Goal: Task Accomplishment & Management: Complete application form

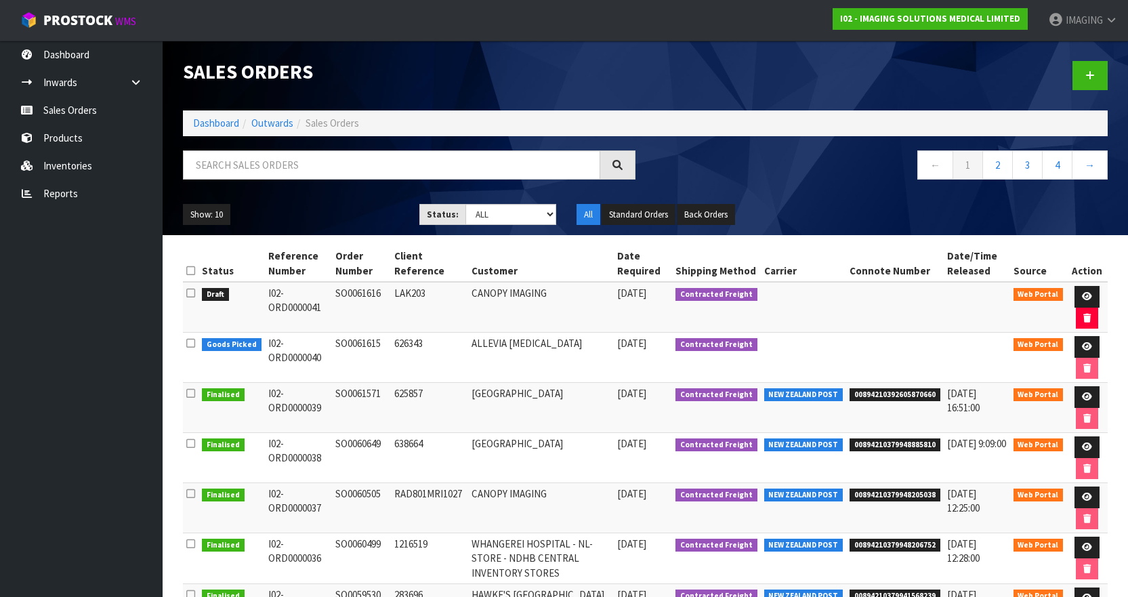
click at [360, 293] on td "SO0061616" at bounding box center [361, 307] width 59 height 51
copy td "SO0061616"
click at [1092, 295] on link at bounding box center [1086, 297] width 25 height 22
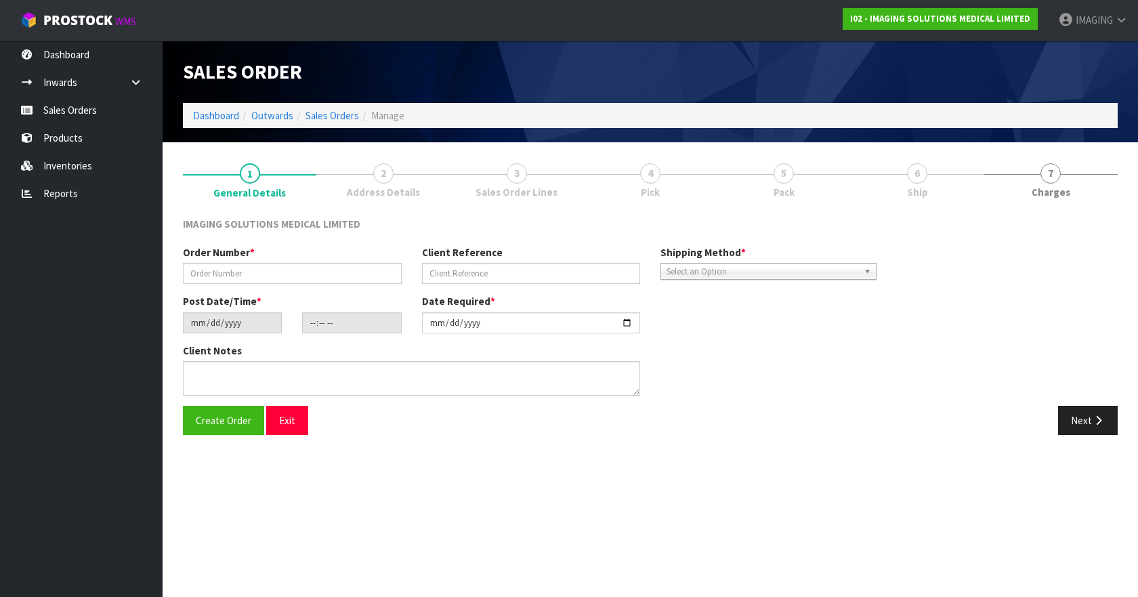
type input "SO0061616"
type input "LAK203"
type input "2025-10-[DATE]"
type input "21:22:00.000"
type input "[DATE]"
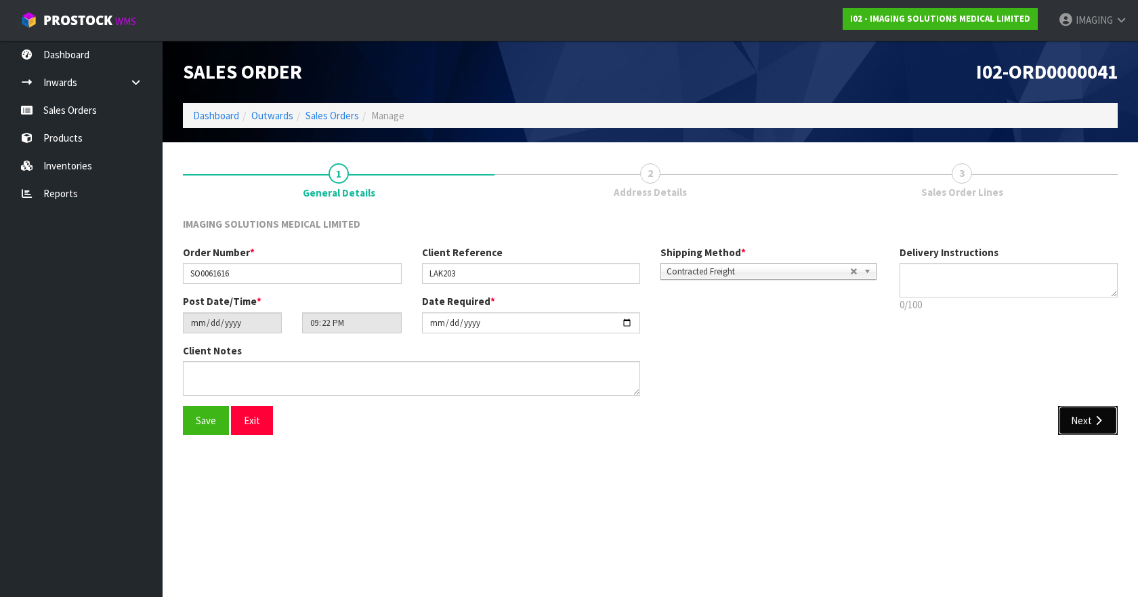
click at [1082, 422] on button "Next" at bounding box center [1088, 420] width 60 height 29
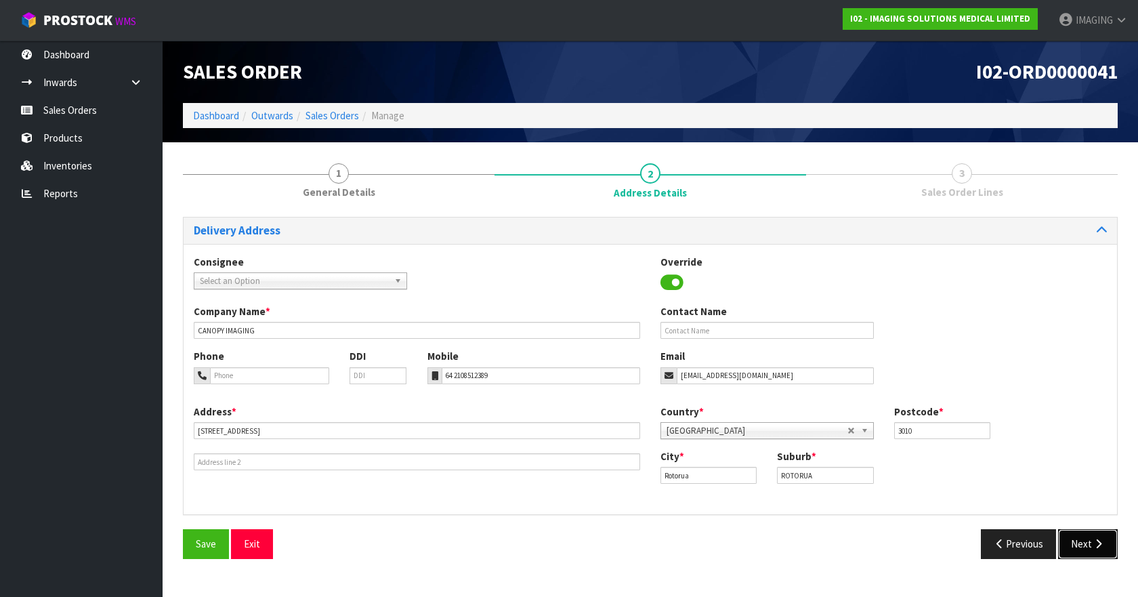
click at [1084, 546] on button "Next" at bounding box center [1088, 543] width 60 height 29
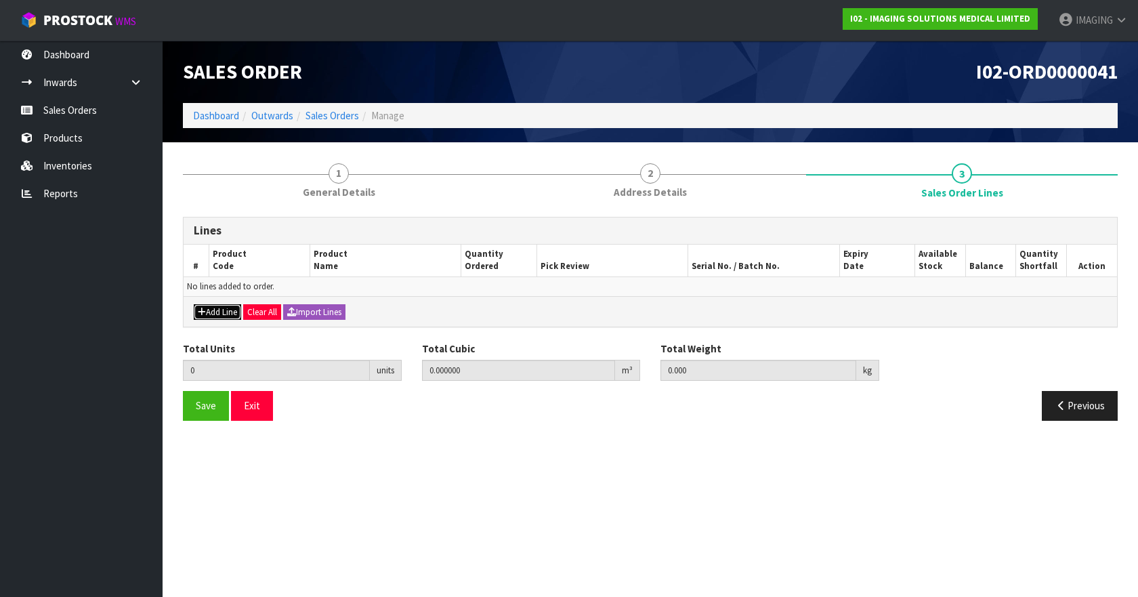
click at [207, 312] on button "Add Line" at bounding box center [217, 312] width 47 height 16
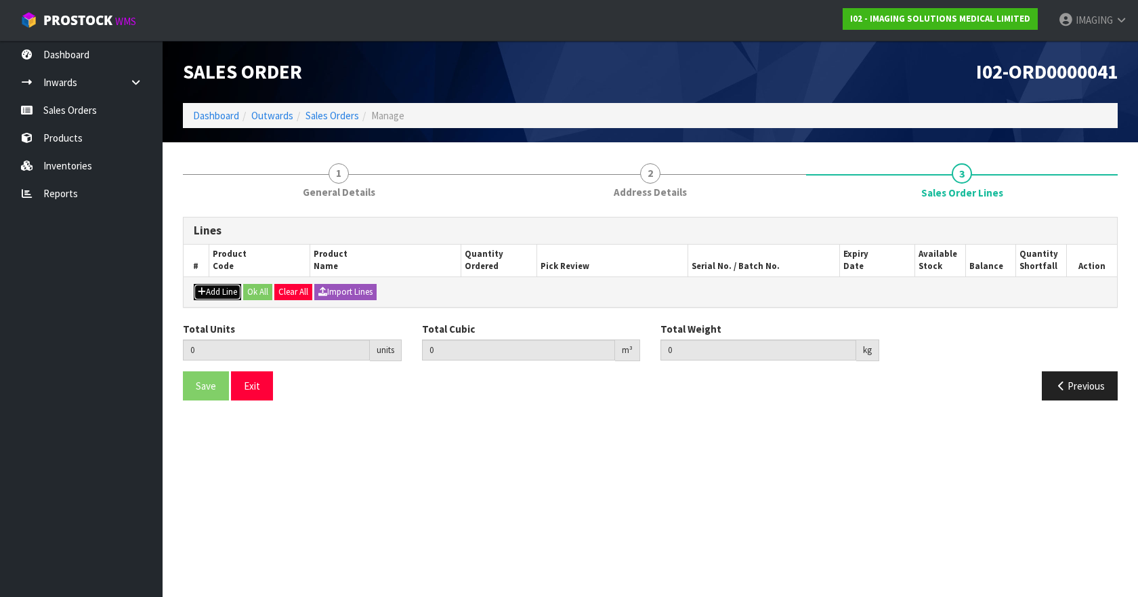
type input "0"
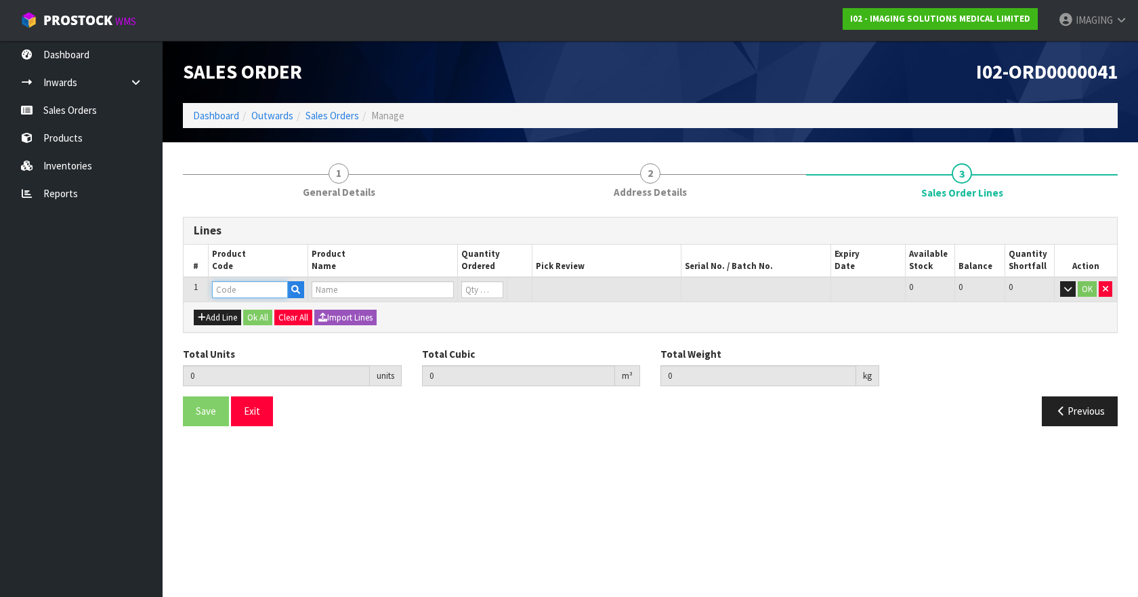
click at [222, 291] on input "text" at bounding box center [250, 289] width 76 height 17
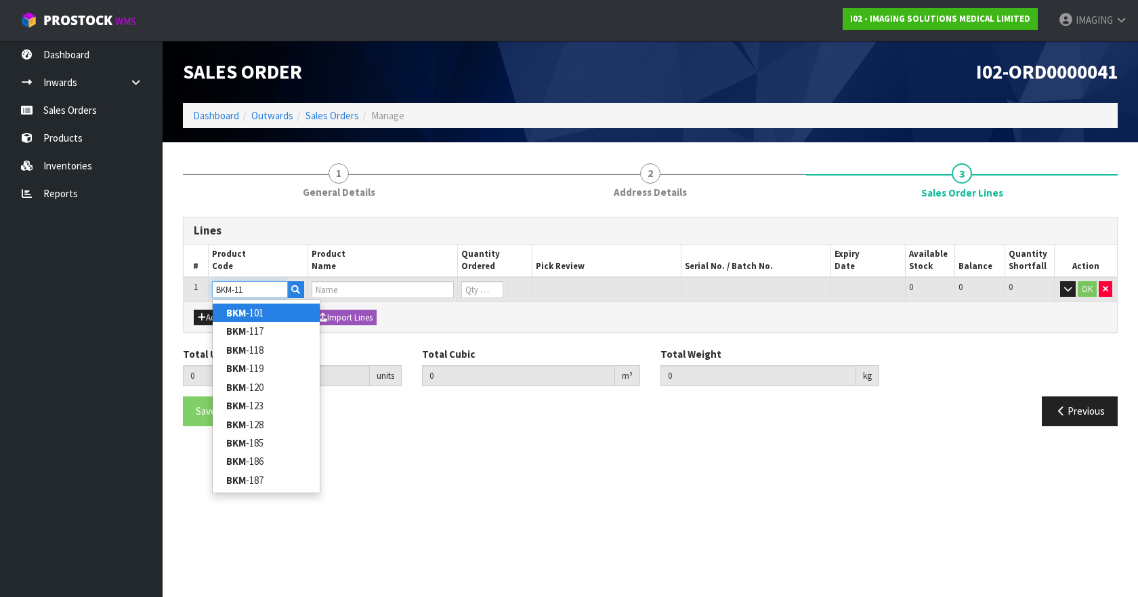
type input "BKM-117"
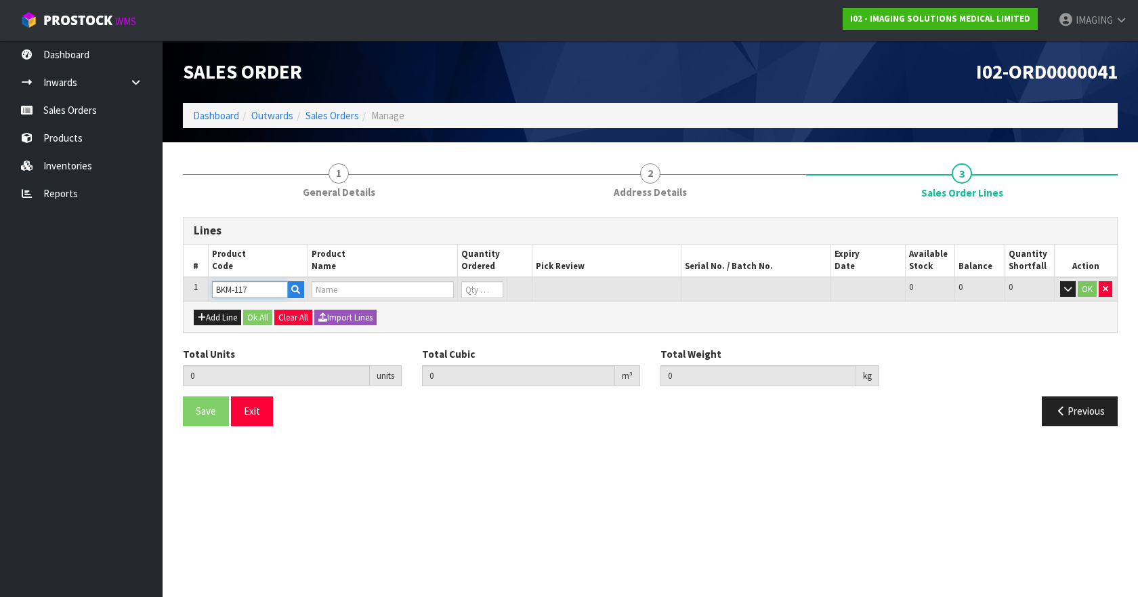
type input "0.000000"
type input "0.000"
type input "GUIDELINES® 4X 5 GRID (CASE OF 20)"
type input "0"
type input "BKM-117"
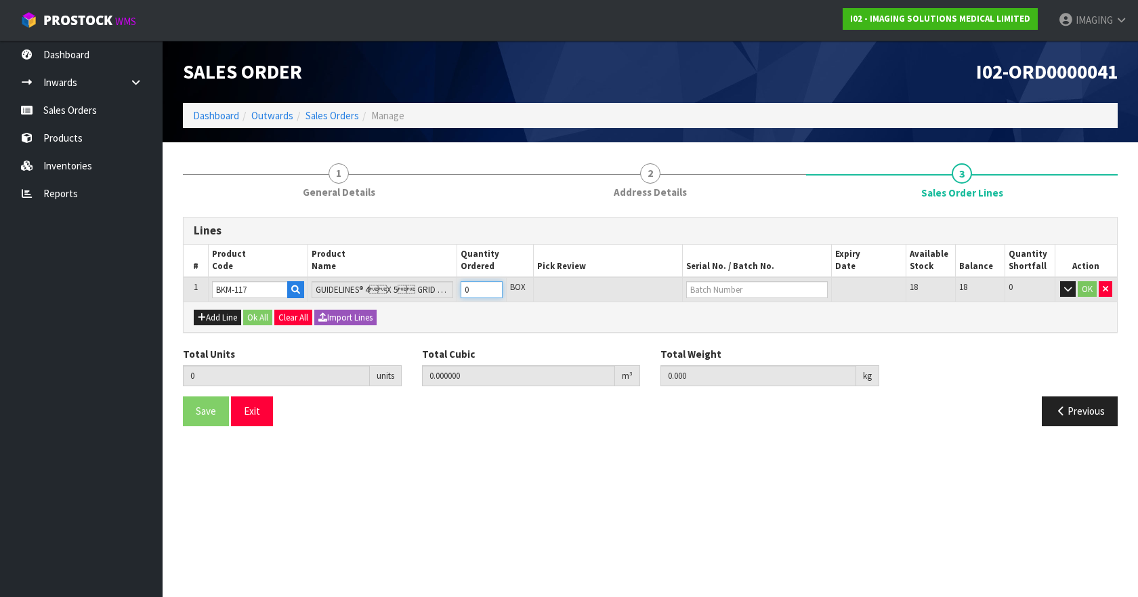
click at [492, 290] on input "0" at bounding box center [482, 289] width 42 height 17
type input "1"
type input "0.000648"
type input "0.13"
type input "1"
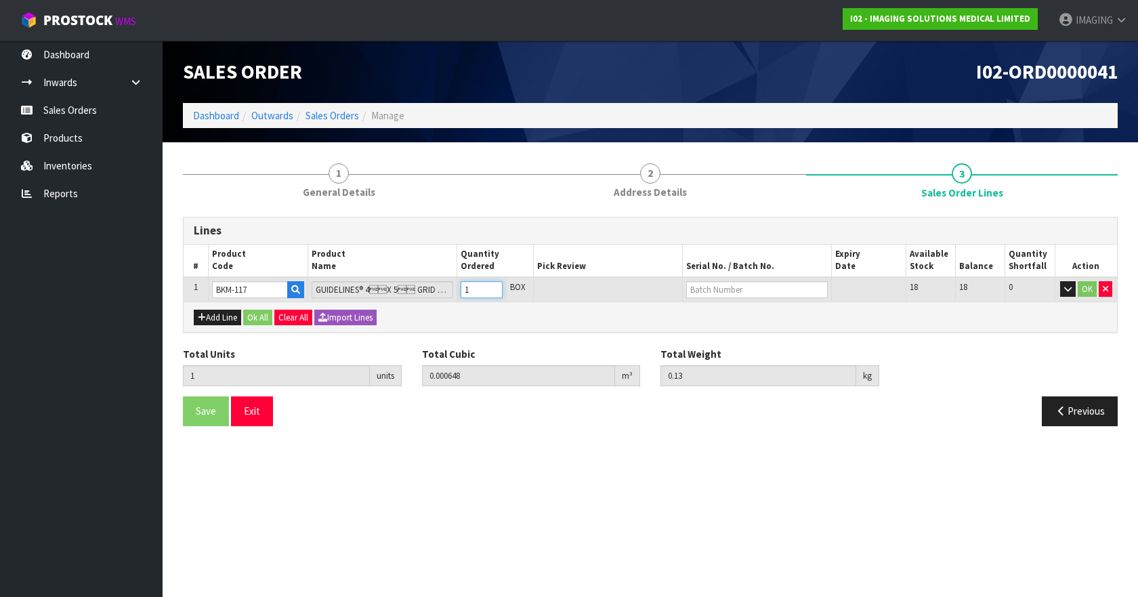
click at [493, 286] on input "1" at bounding box center [482, 289] width 42 height 17
type input "2"
type input "0.001296"
type input "0.26"
type input "2"
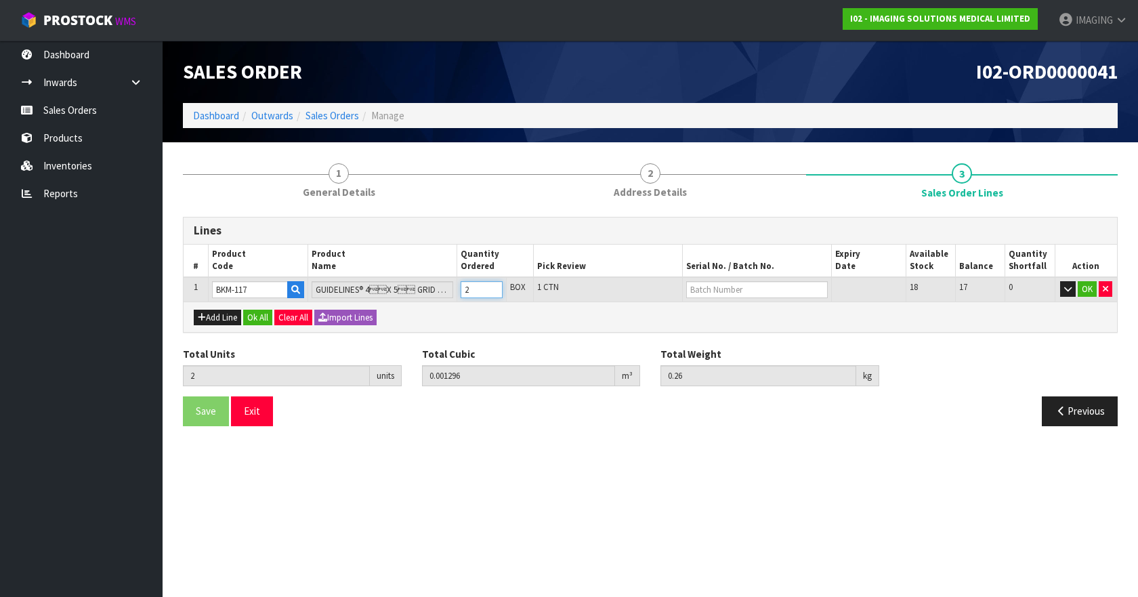
click at [493, 286] on input "2" at bounding box center [482, 289] width 42 height 17
click at [786, 288] on input "text" at bounding box center [757, 289] width 142 height 17
click at [1085, 288] on button "OK" at bounding box center [1087, 289] width 19 height 16
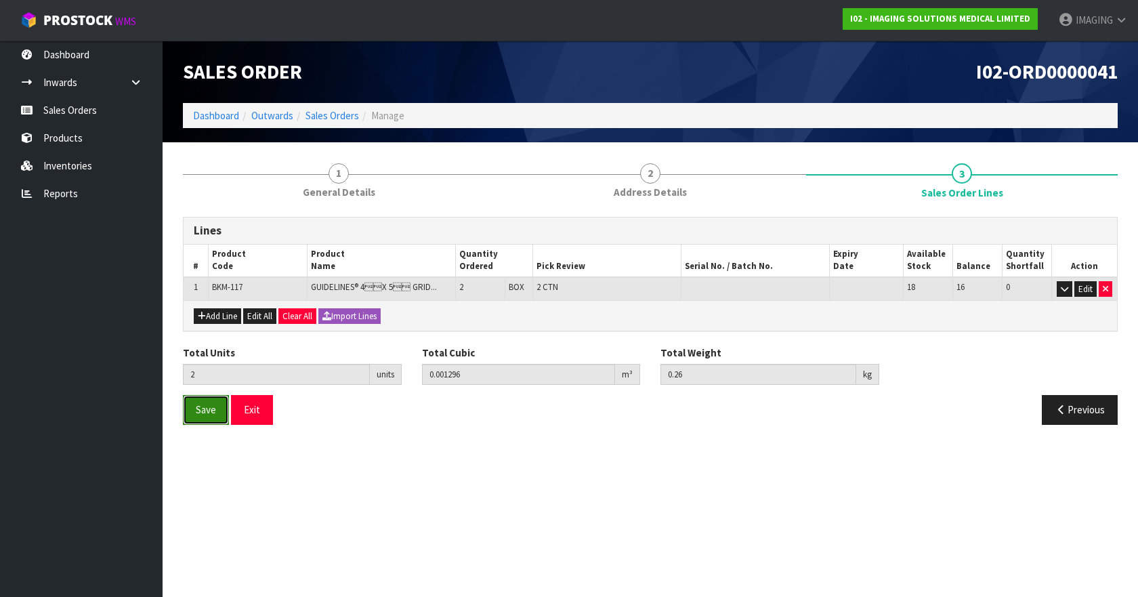
click at [211, 414] on span "Save" at bounding box center [206, 409] width 20 height 13
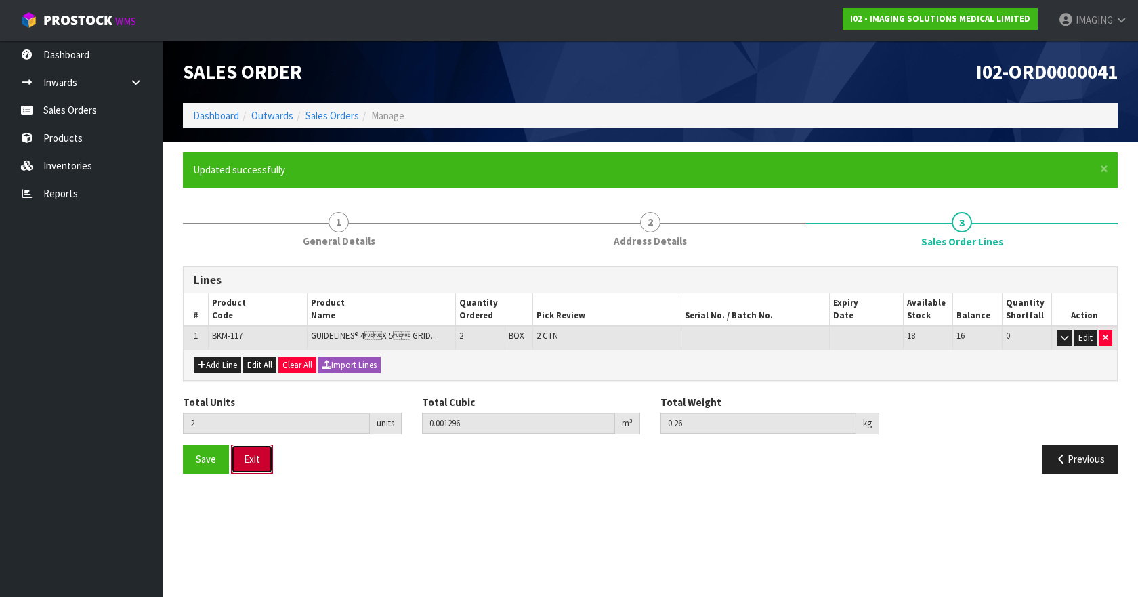
click at [251, 458] on button "Exit" at bounding box center [252, 458] width 42 height 29
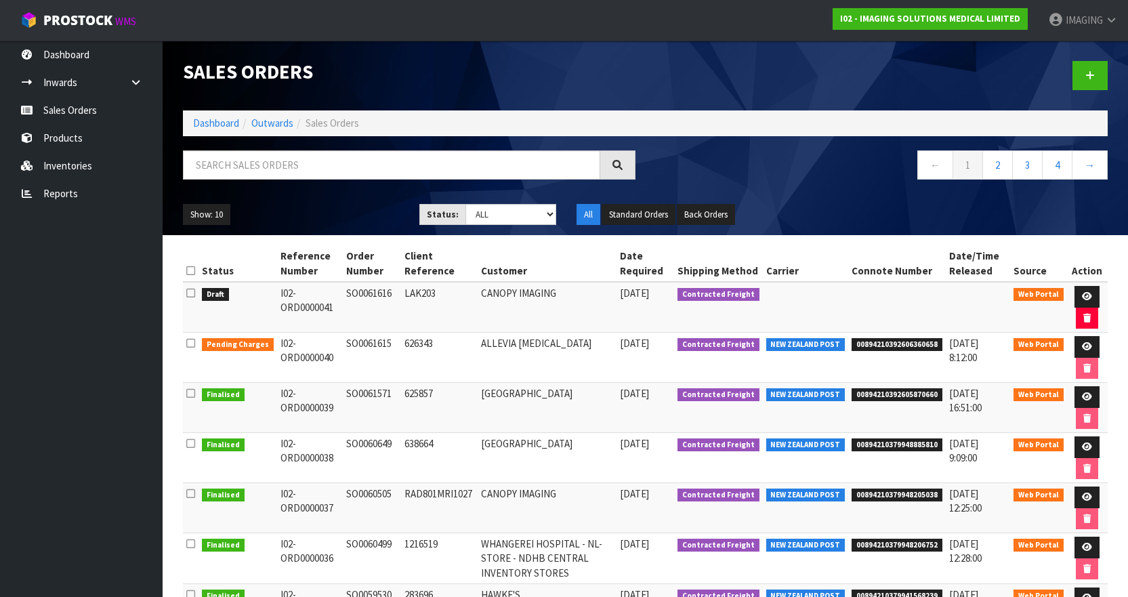
click at [314, 306] on td "I02-ORD0000041" at bounding box center [310, 307] width 66 height 51
copy tr "I02-ORD0000041"
click at [765, 74] on div at bounding box center [881, 76] width 473 height 70
